Goal: Find specific page/section: Find specific page/section

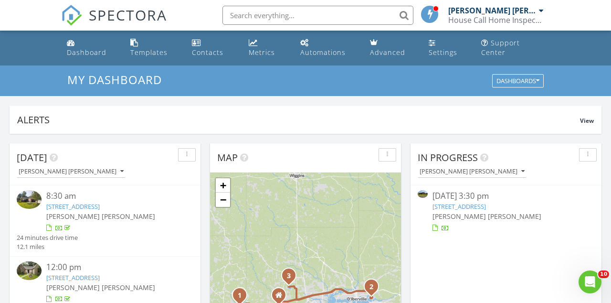
click at [486, 204] on link "[STREET_ADDRESS]" at bounding box center [459, 206] width 53 height 9
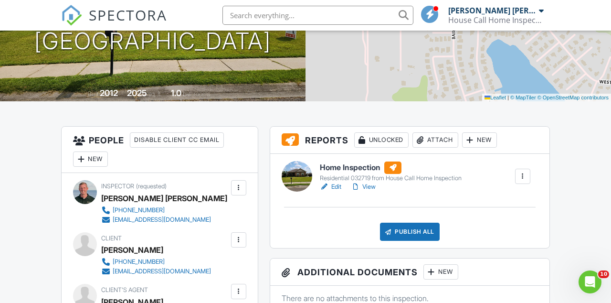
click at [370, 192] on link "View" at bounding box center [363, 187] width 25 height 10
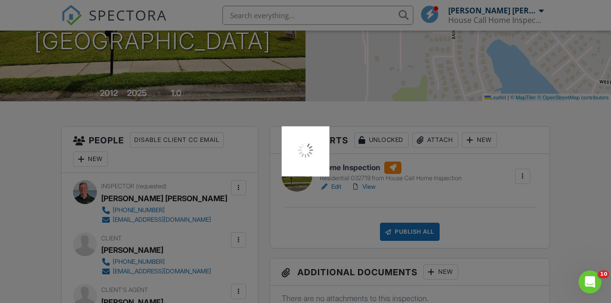
scroll to position [194, 0]
